Goal: Task Accomplishment & Management: Use online tool/utility

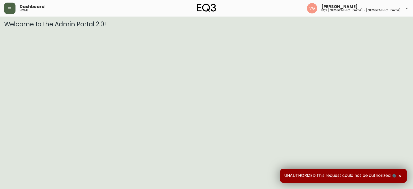
click at [9, 9] on icon "button" at bounding box center [10, 8] width 4 height 4
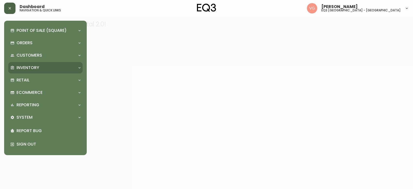
click at [24, 68] on p "Inventory" at bounding box center [28, 68] width 23 height 6
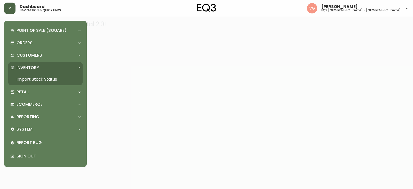
click at [34, 77] on link "Import Stock Status" at bounding box center [45, 79] width 74 height 12
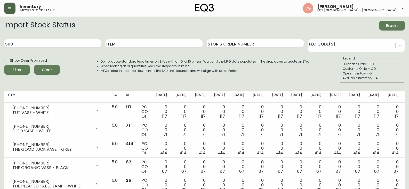
click at [390, 58] on fieldset "Legend Purchase Order - PO Customer Order - CO Open Inventory - OI Available In…" at bounding box center [372, 69] width 65 height 27
